Goal: Task Accomplishment & Management: Use online tool/utility

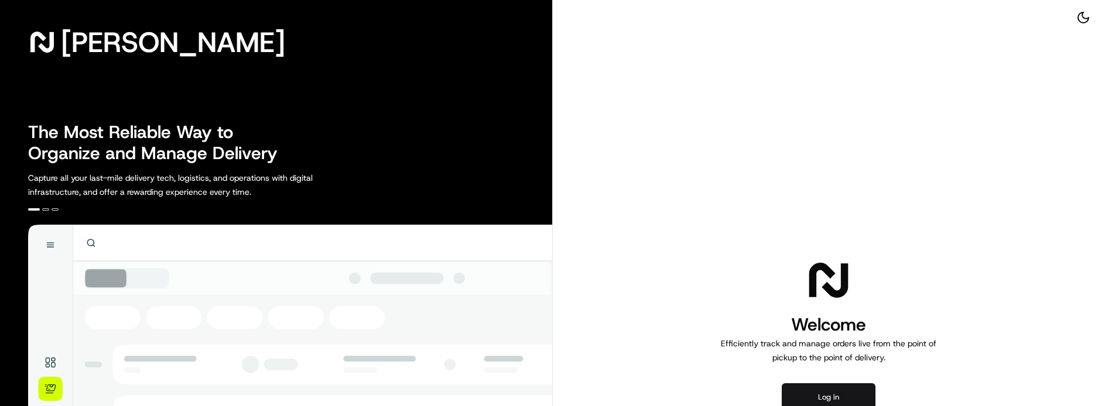
click at [812, 390] on button "Log in" at bounding box center [829, 398] width 94 height 28
